Goal: Task Accomplishment & Management: Use online tool/utility

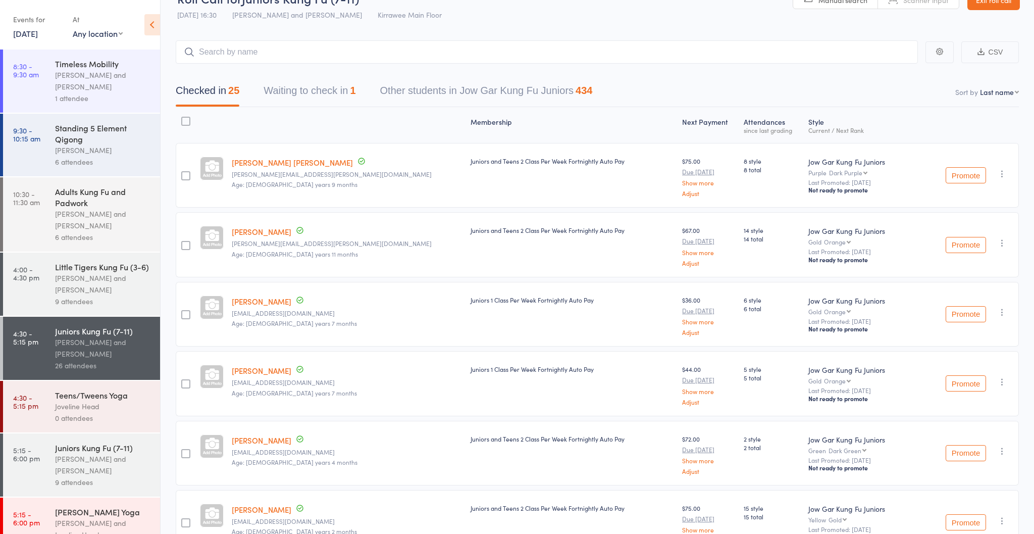
click at [55, 461] on div "[PERSON_NAME] and [PERSON_NAME]" at bounding box center [103, 464] width 96 height 23
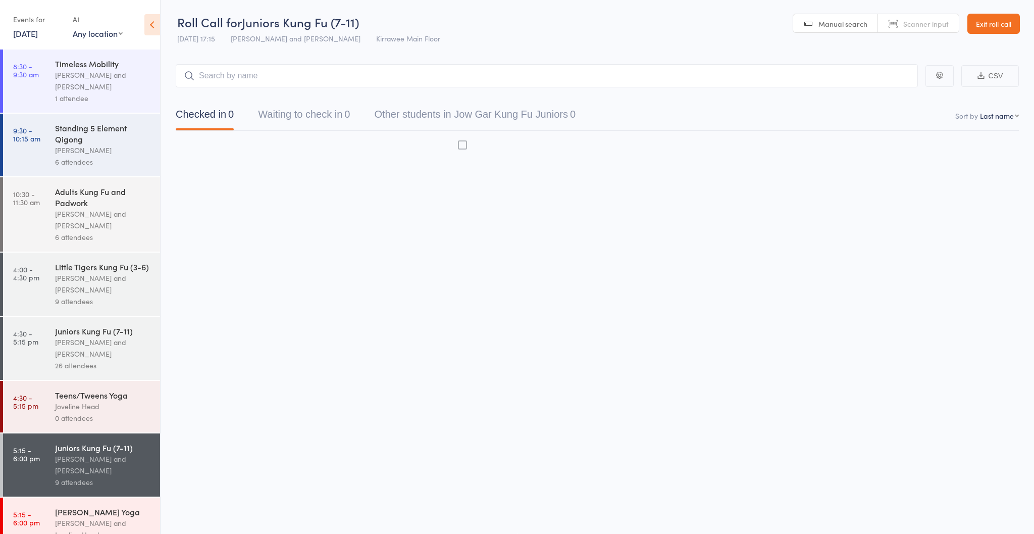
scroll to position [1, 0]
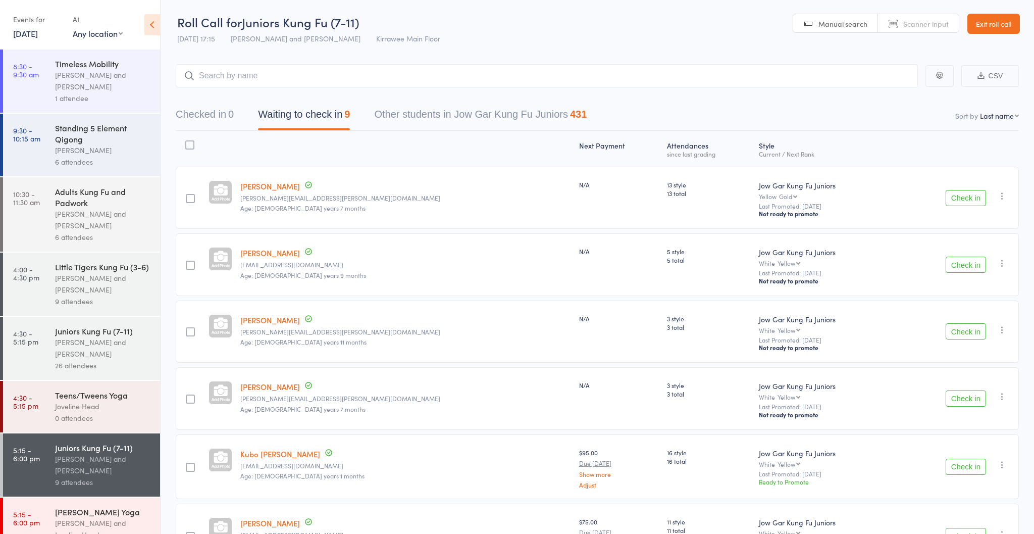
click at [948, 264] on button "Check in" at bounding box center [966, 264] width 40 height 16
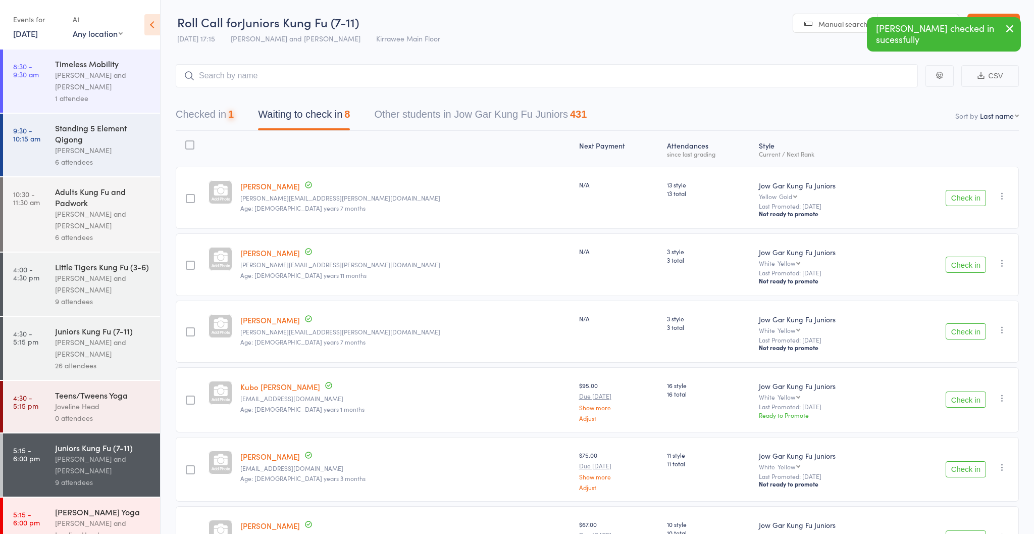
click at [948, 264] on button "Check in" at bounding box center [966, 264] width 40 height 16
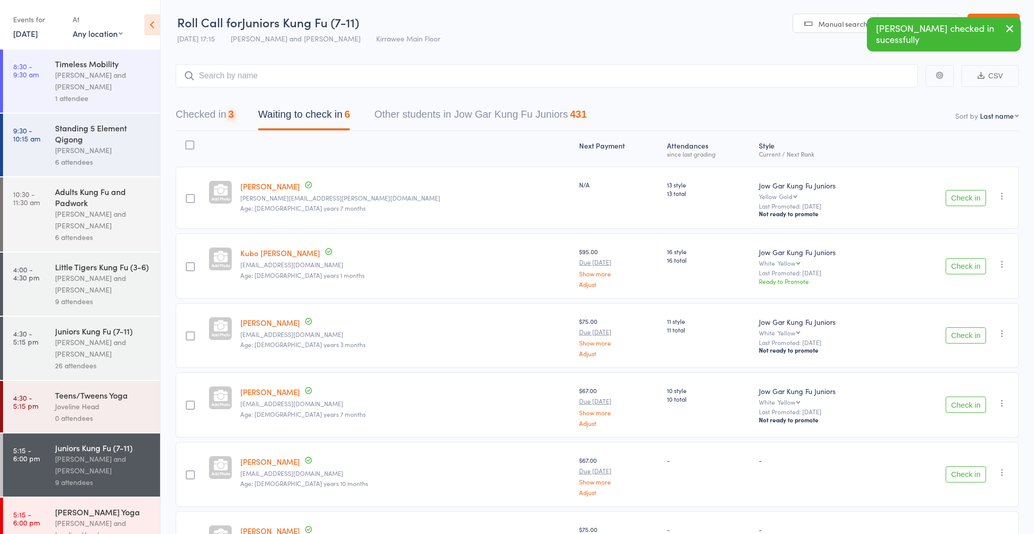
click at [948, 264] on button "Check in" at bounding box center [966, 266] width 40 height 16
click at [948, 327] on button "Check in" at bounding box center [966, 335] width 40 height 16
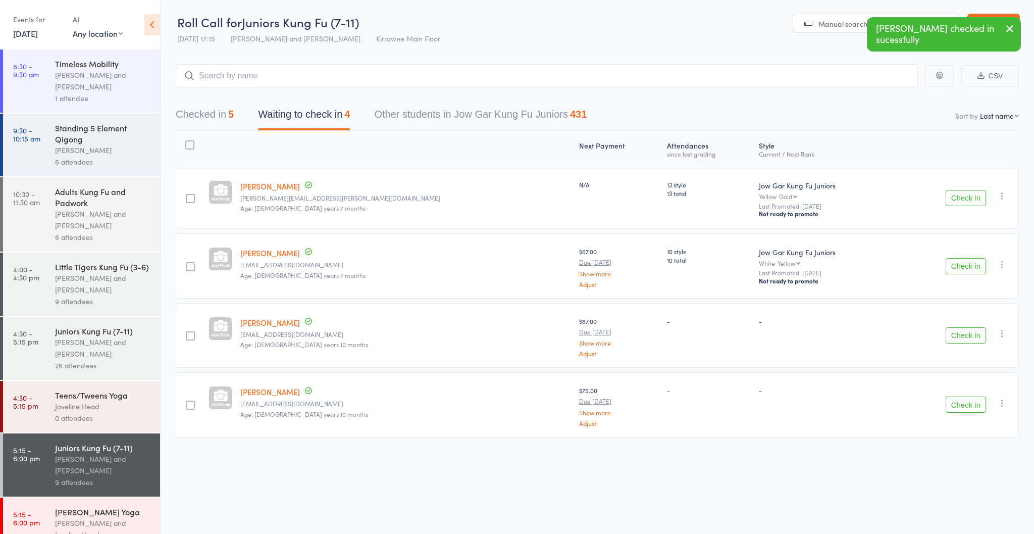
click at [948, 264] on button "Check in" at bounding box center [966, 266] width 40 height 16
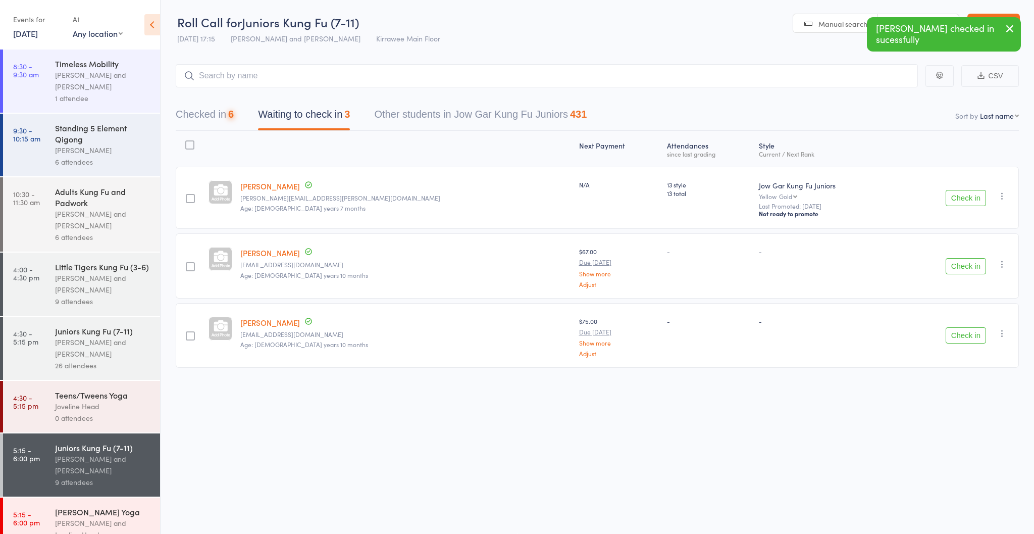
click at [948, 264] on button "Check in" at bounding box center [966, 266] width 40 height 16
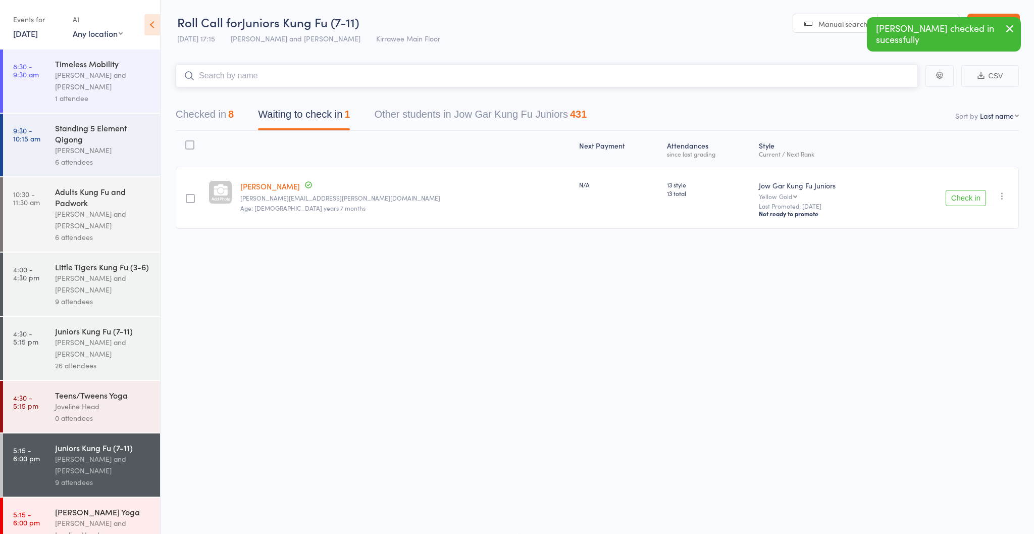
click at [663, 78] on input "search" at bounding box center [547, 75] width 742 height 23
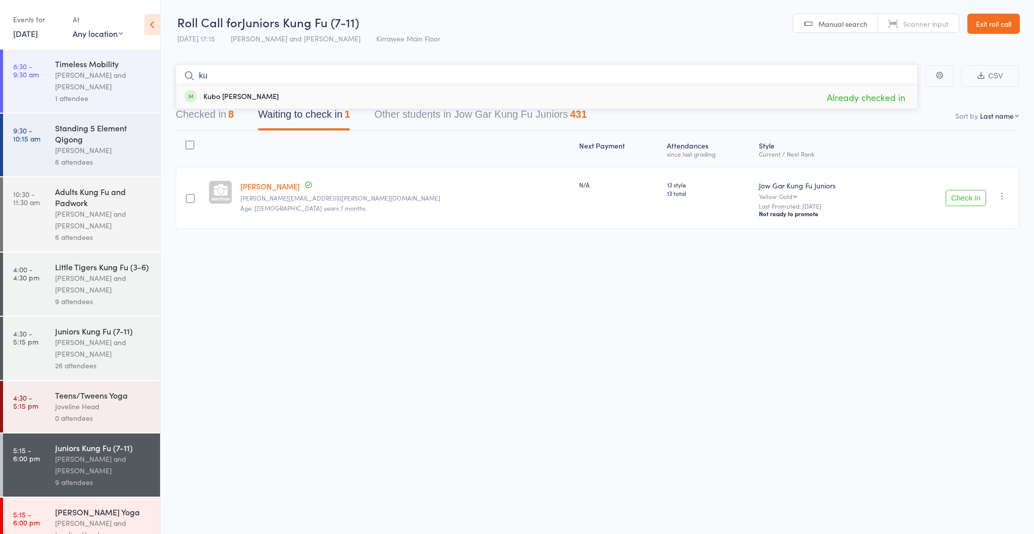
type input "k"
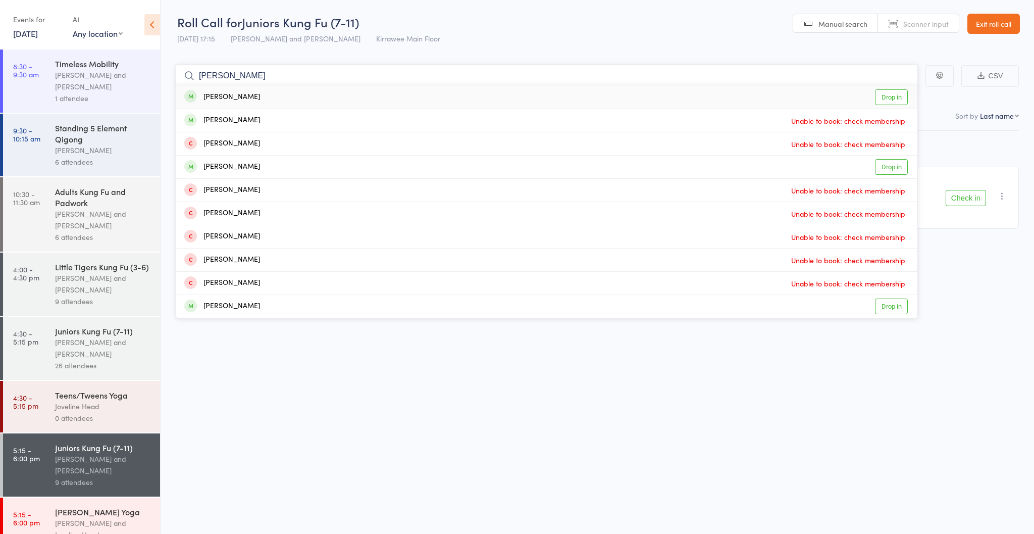
type input "[PERSON_NAME]"
click at [424, 97] on div "[PERSON_NAME] Drop in" at bounding box center [546, 96] width 741 height 23
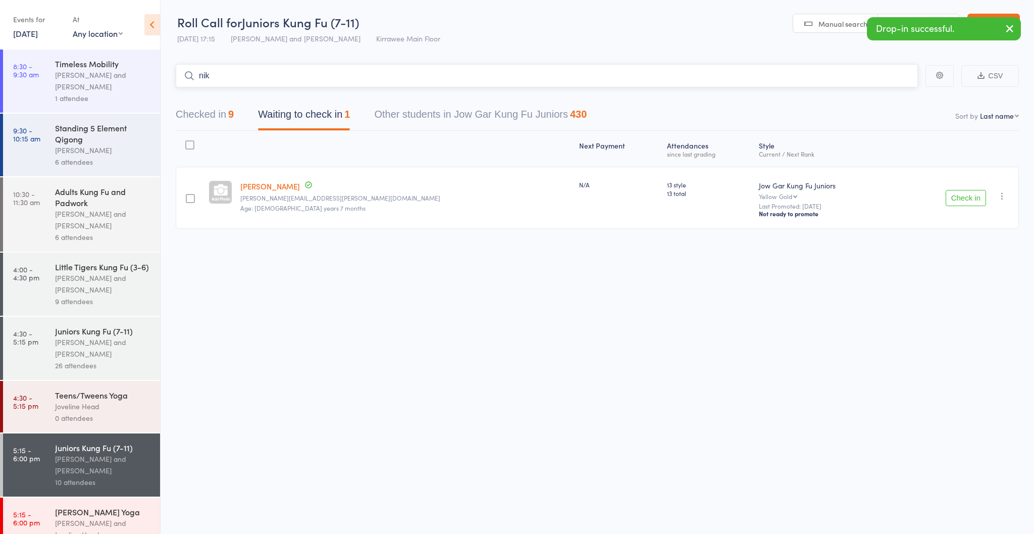
type input "[PERSON_NAME]"
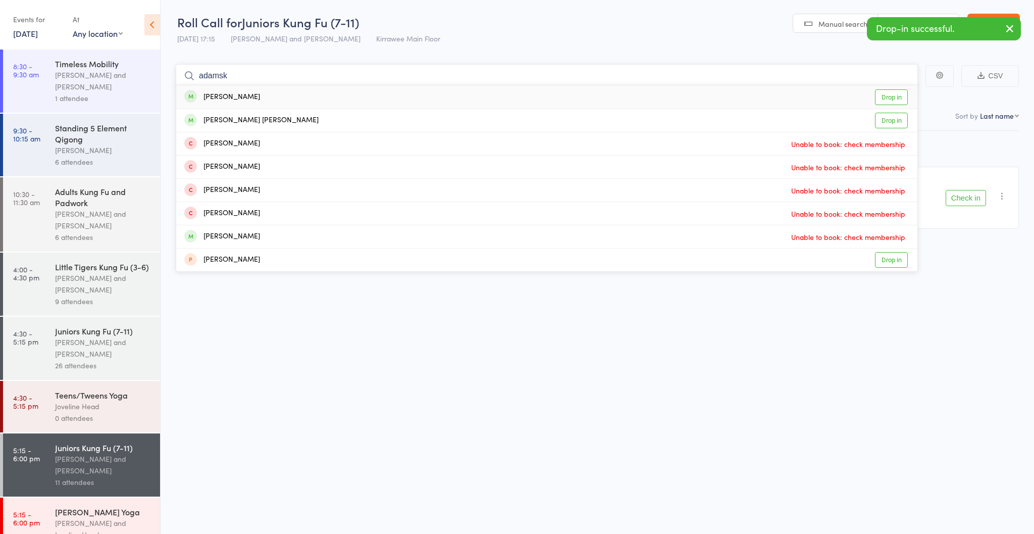
type input "[PERSON_NAME]"
drag, startPoint x: 424, startPoint y: 97, endPoint x: 428, endPoint y: 88, distance: 10.4
click at [428, 88] on div "[PERSON_NAME] Drop in" at bounding box center [546, 96] width 741 height 23
type input "[PERSON_NAME]"
drag, startPoint x: 428, startPoint y: 88, endPoint x: 298, endPoint y: 121, distance: 133.5
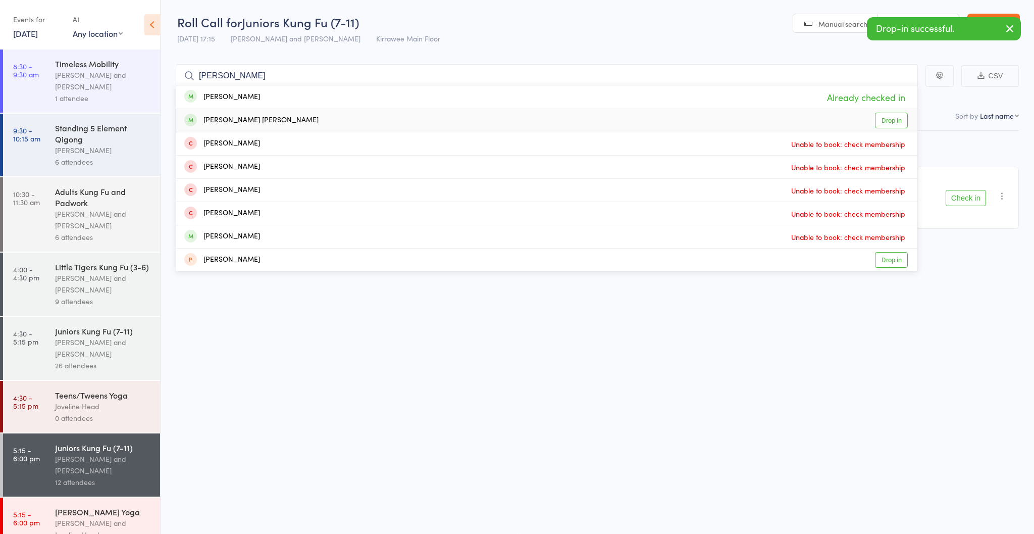
click at [298, 121] on div "[PERSON_NAME] [PERSON_NAME] Drop in" at bounding box center [546, 120] width 741 height 23
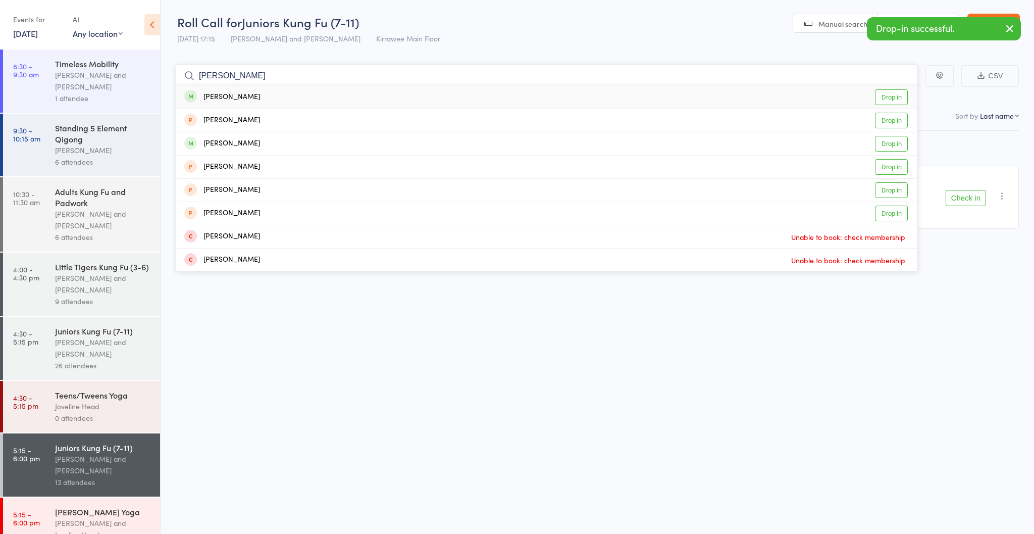
type input "[PERSON_NAME]"
drag, startPoint x: 298, startPoint y: 121, endPoint x: 241, endPoint y: 143, distance: 61.0
click at [241, 143] on div "[PERSON_NAME]" at bounding box center [222, 144] width 76 height 12
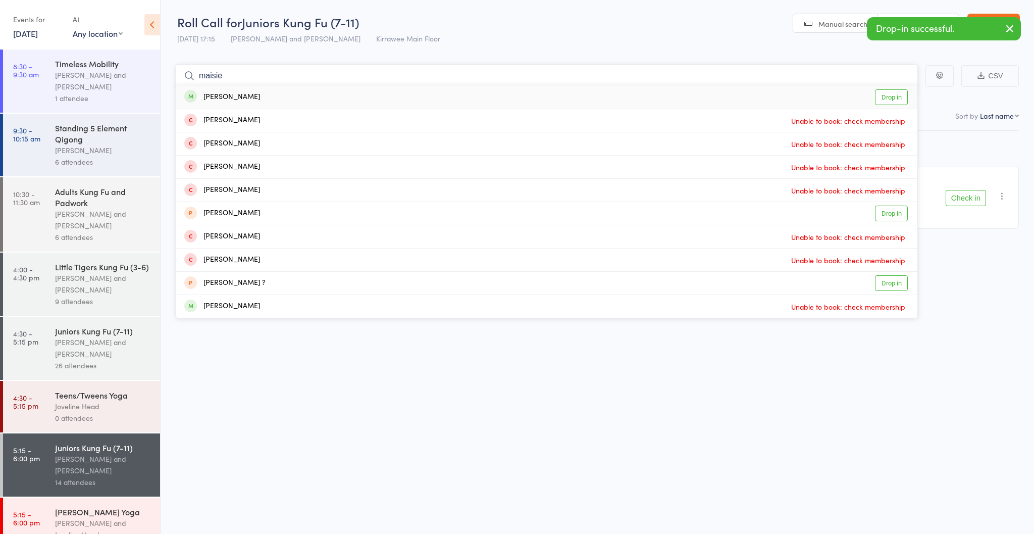
type input "Maisie"
drag, startPoint x: 242, startPoint y: 142, endPoint x: 274, endPoint y: 102, distance: 51.0
click at [274, 103] on div "[PERSON_NAME] Drop in" at bounding box center [546, 96] width 741 height 23
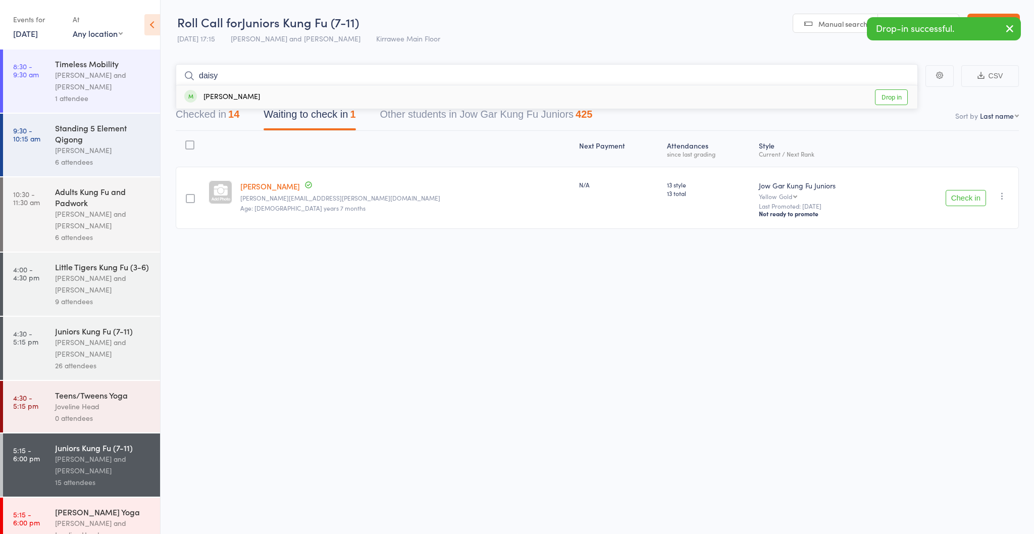
type input "daisy"
click at [337, 91] on div "[PERSON_NAME] Drop in" at bounding box center [546, 96] width 741 height 23
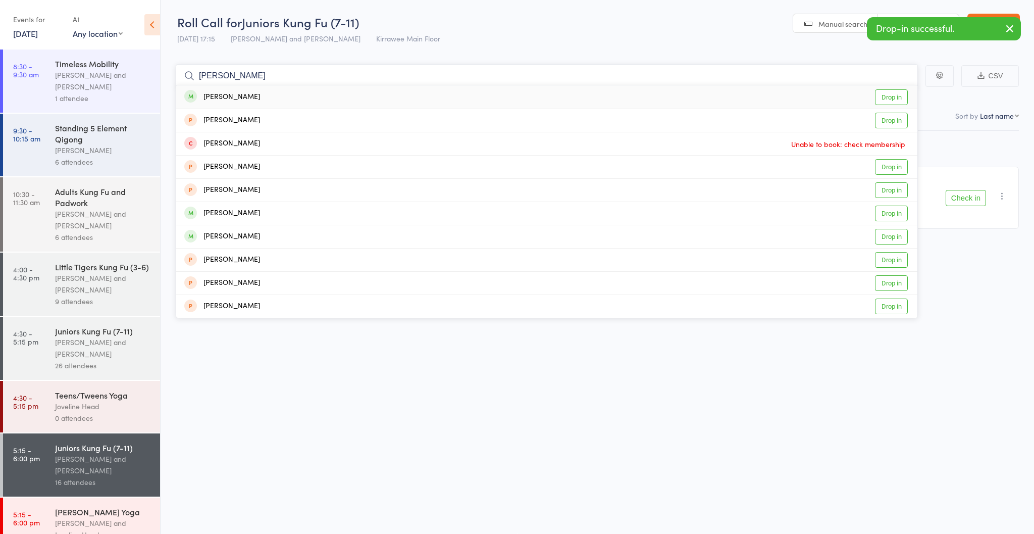
type input "[PERSON_NAME]"
click at [244, 100] on div "[PERSON_NAME]" at bounding box center [222, 97] width 76 height 12
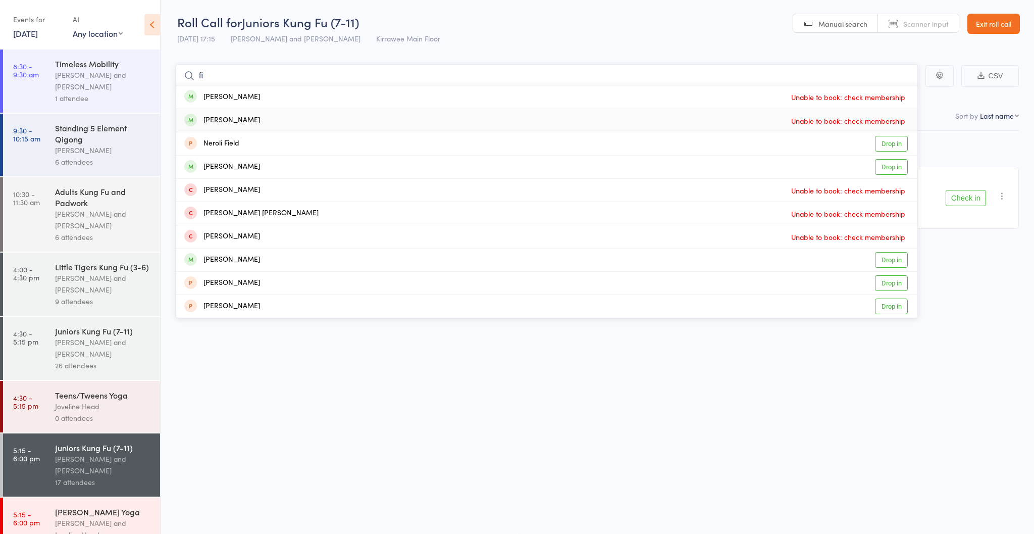
type input "f"
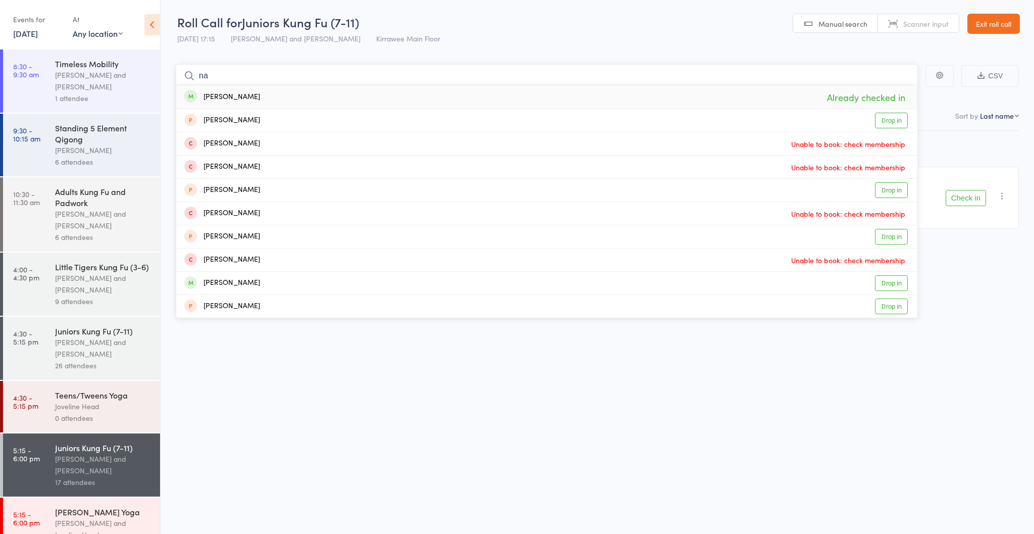
type input "n"
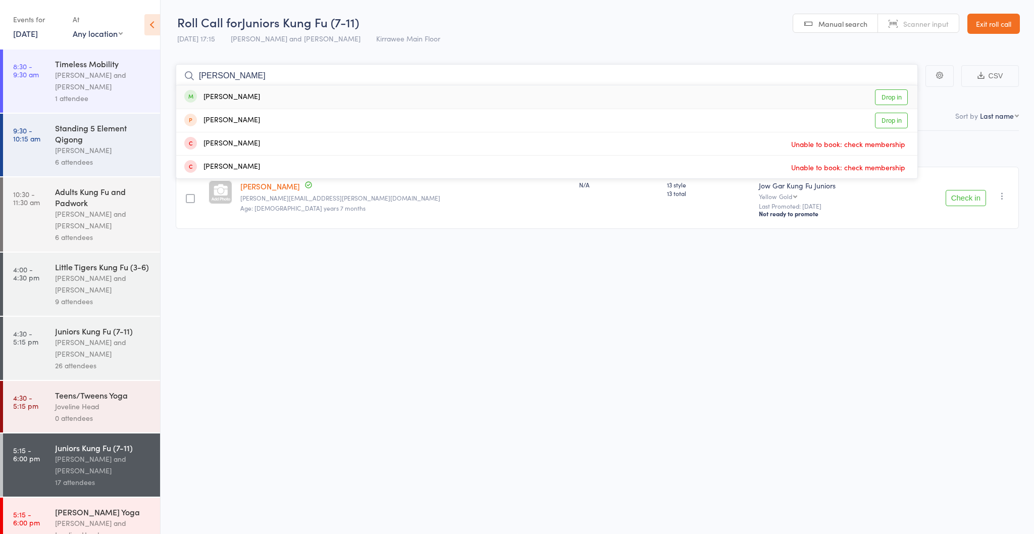
type input "[PERSON_NAME]"
drag, startPoint x: 371, startPoint y: 92, endPoint x: 748, endPoint y: 87, distance: 377.2
click at [748, 87] on div "[PERSON_NAME] Drop in" at bounding box center [546, 96] width 741 height 23
